Goal: Find specific page/section: Find specific page/section

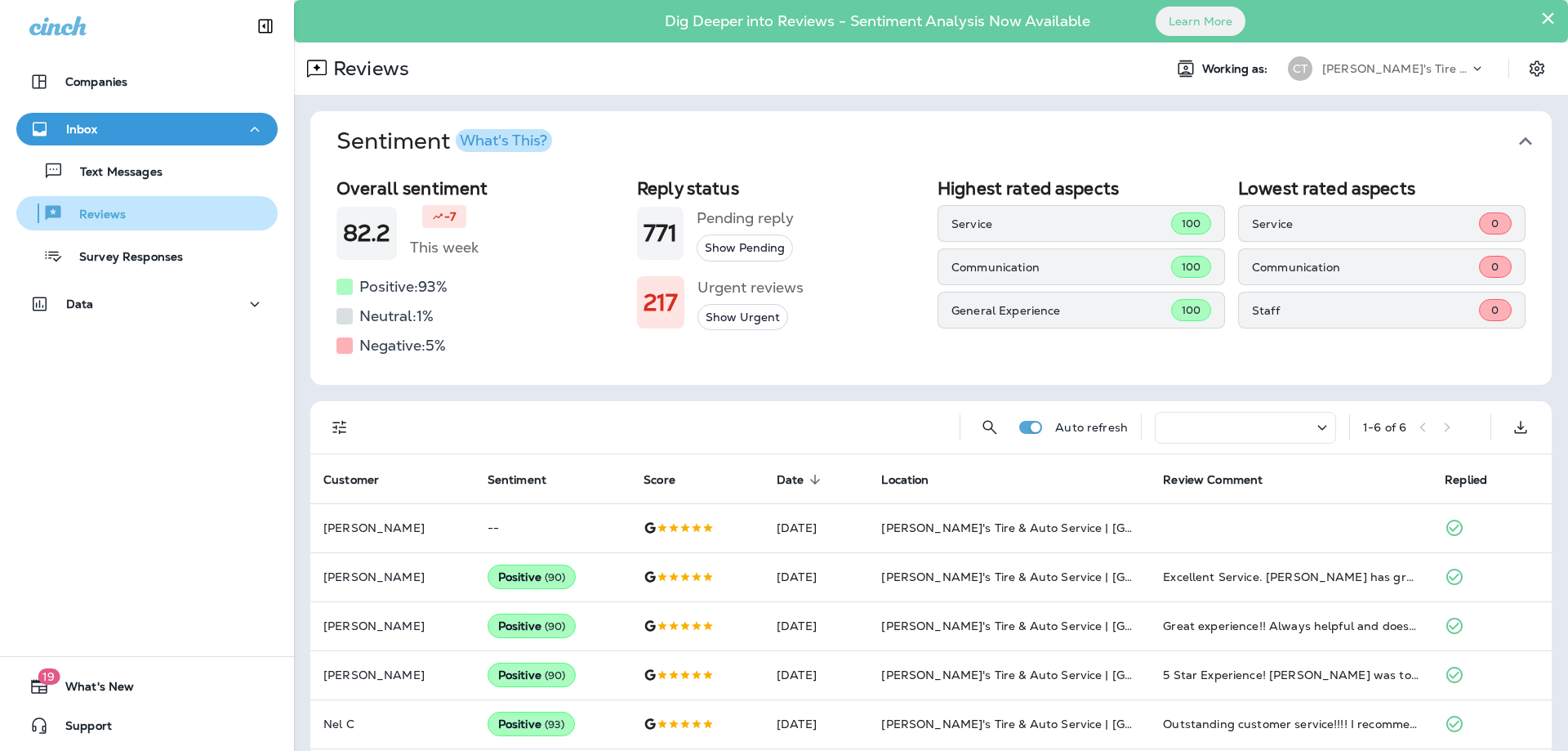
click at [106, 214] on p "Reviews" at bounding box center [94, 215] width 63 height 16
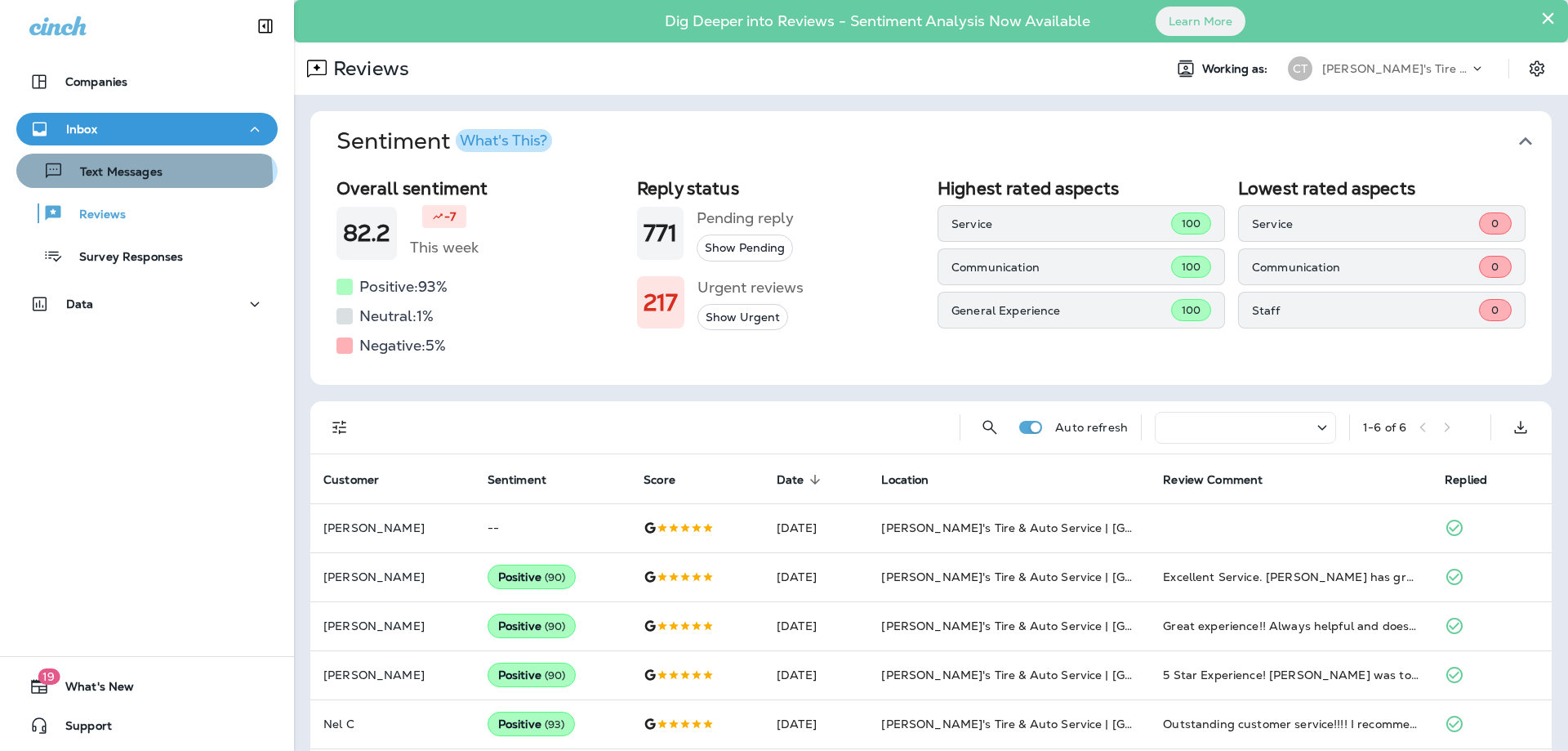
click at [135, 176] on p "Text Messages" at bounding box center [113, 173] width 99 height 16
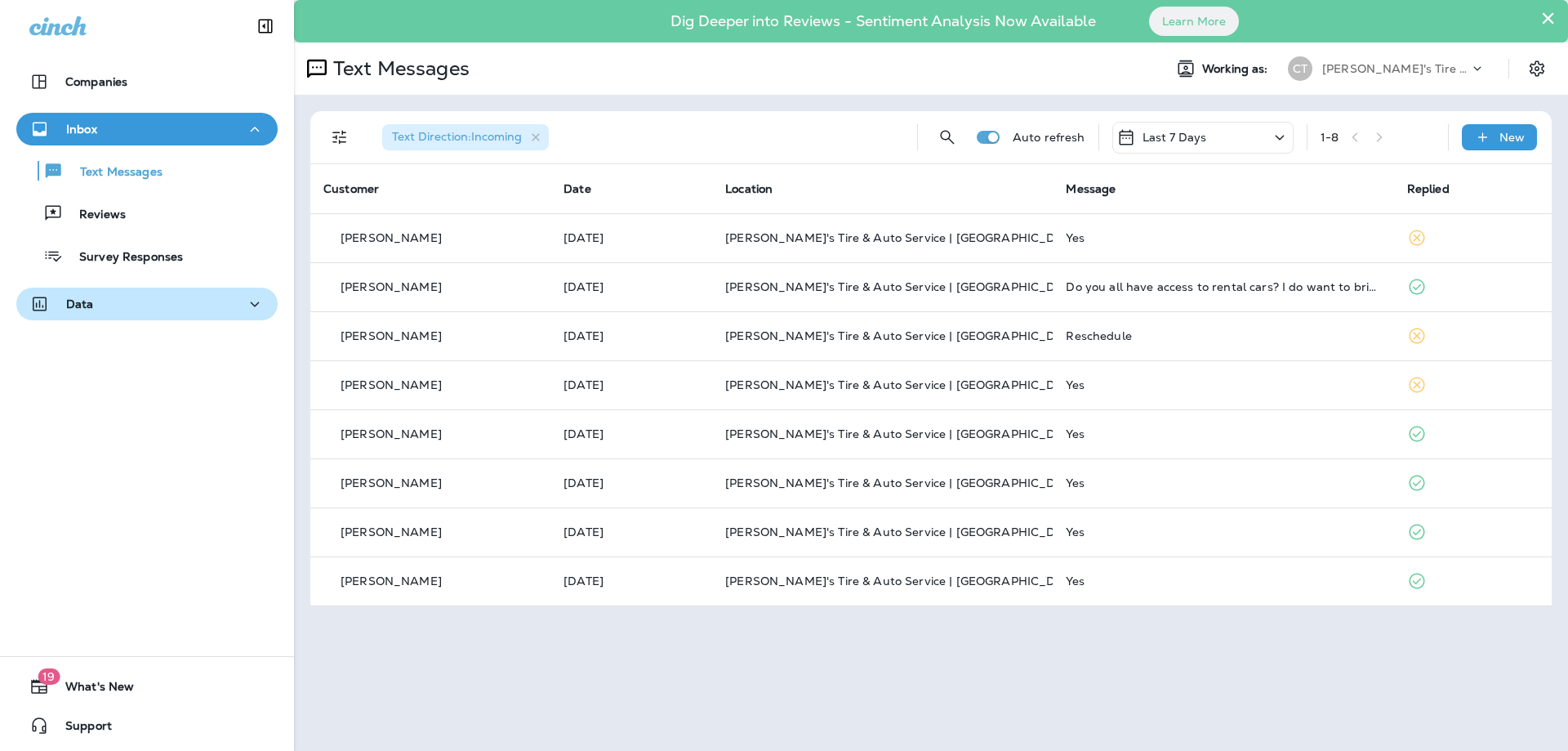
click at [109, 205] on div "Reviews" at bounding box center [73, 213] width 103 height 24
